Goal: Navigation & Orientation: Find specific page/section

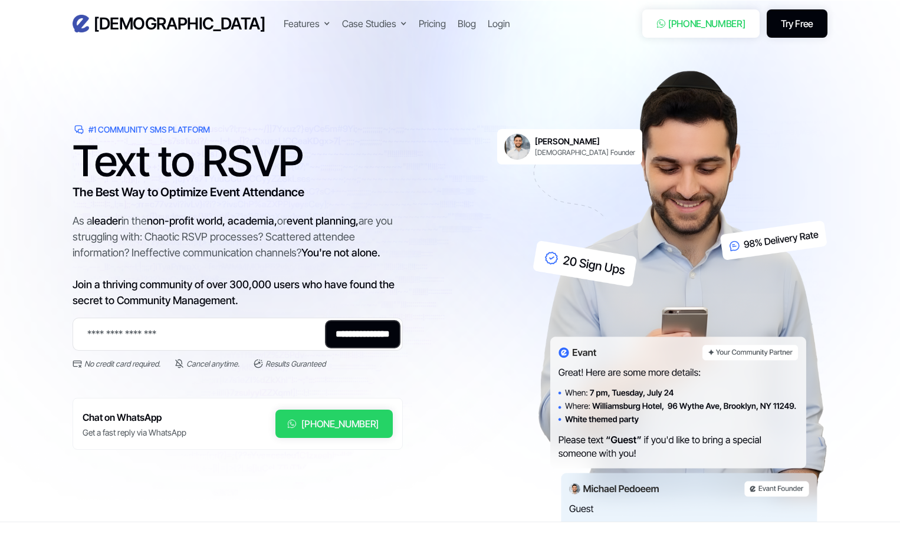
click at [788, 21] on link "Try Free" at bounding box center [797, 23] width 61 height 28
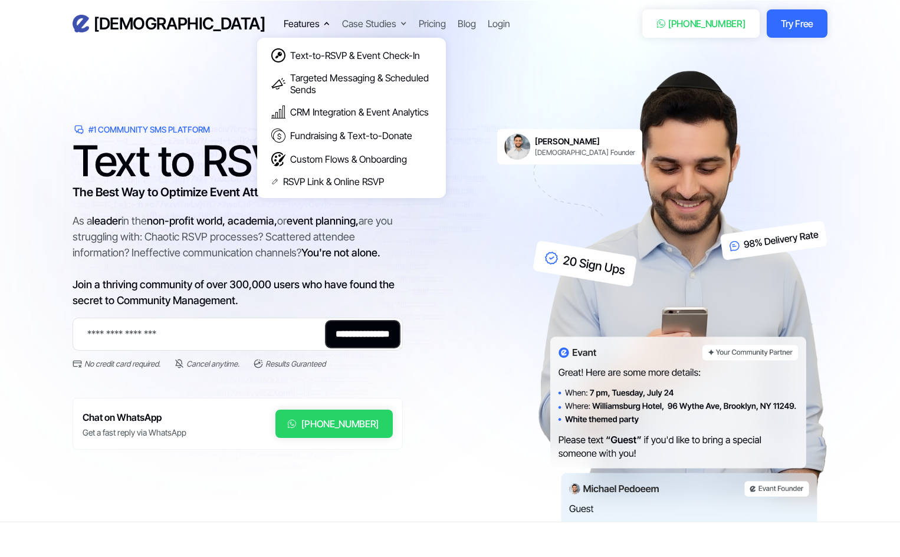
click at [284, 25] on div "Features" at bounding box center [302, 24] width 36 height 14
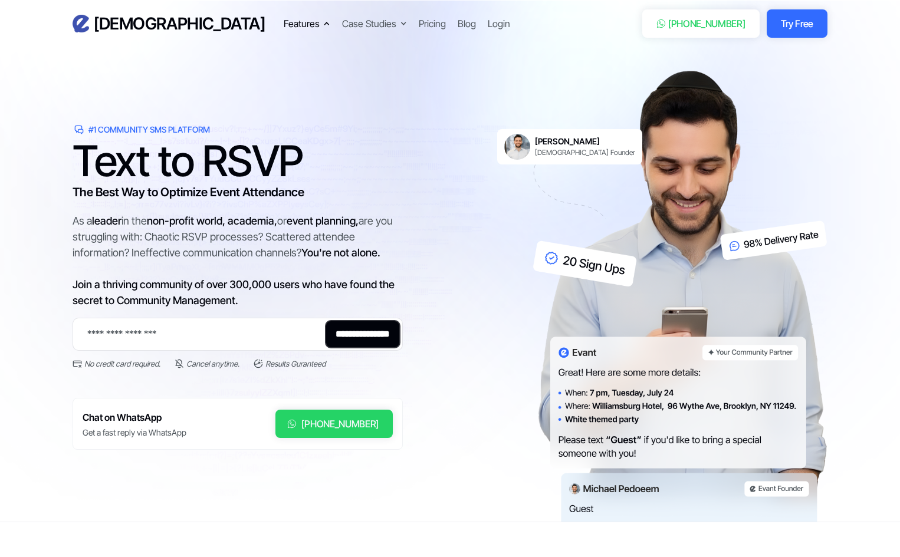
click at [323, 21] on div at bounding box center [326, 23] width 7 height 7
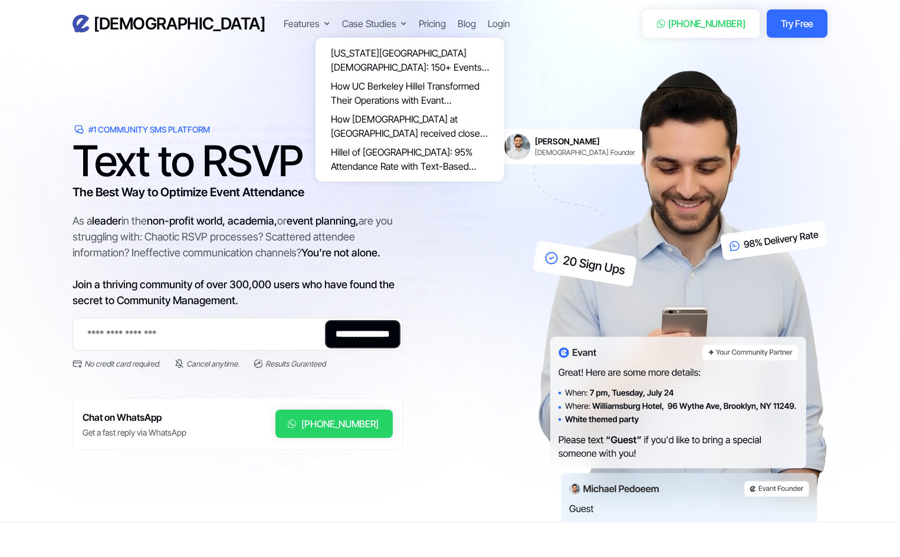
click at [342, 21] on div "Case Studies" at bounding box center [369, 24] width 54 height 14
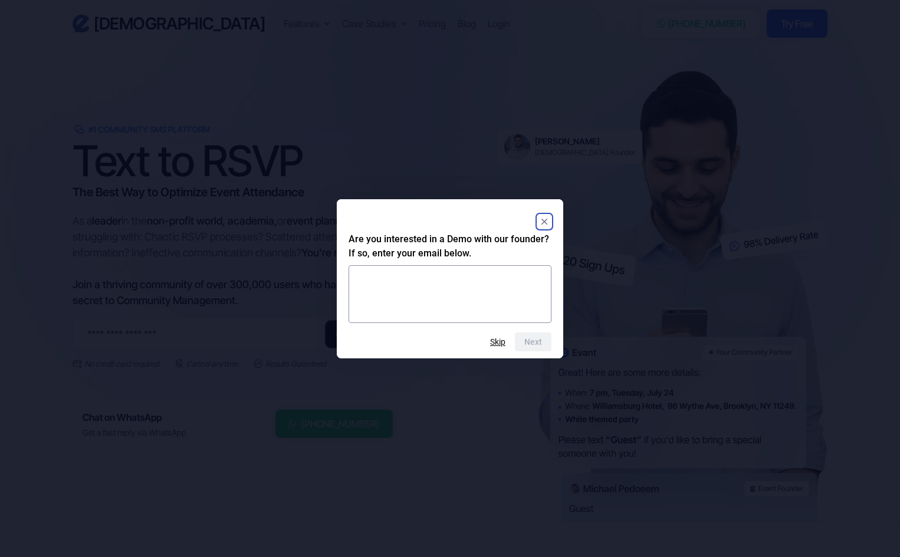
click at [548, 222] on rect "Close" at bounding box center [544, 222] width 14 height 14
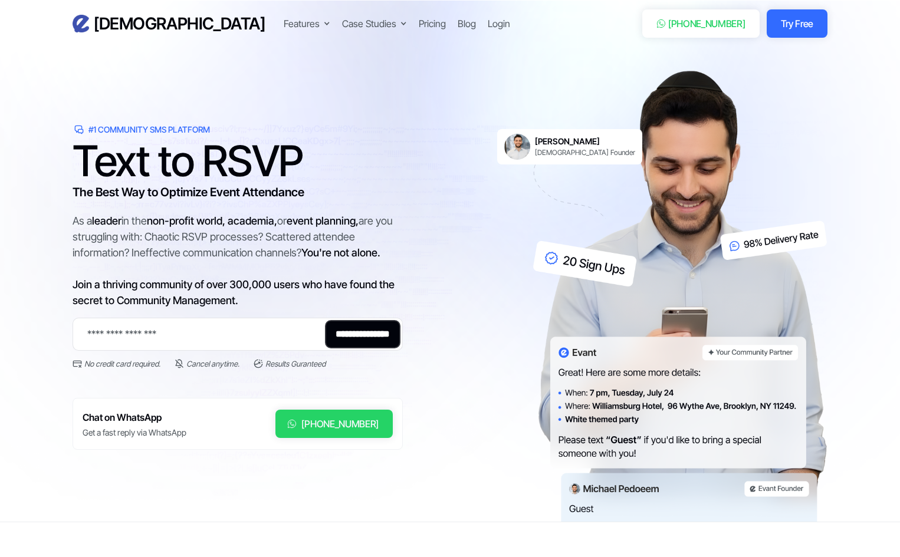
click at [371, 32] on div "Evant Features Text-to-RSVP & Event Check-In Targeted Messaging & Scheduled Sen…" at bounding box center [450, 23] width 755 height 28
click at [488, 28] on div "Login" at bounding box center [499, 24] width 22 height 14
